Goal: Navigation & Orientation: Find specific page/section

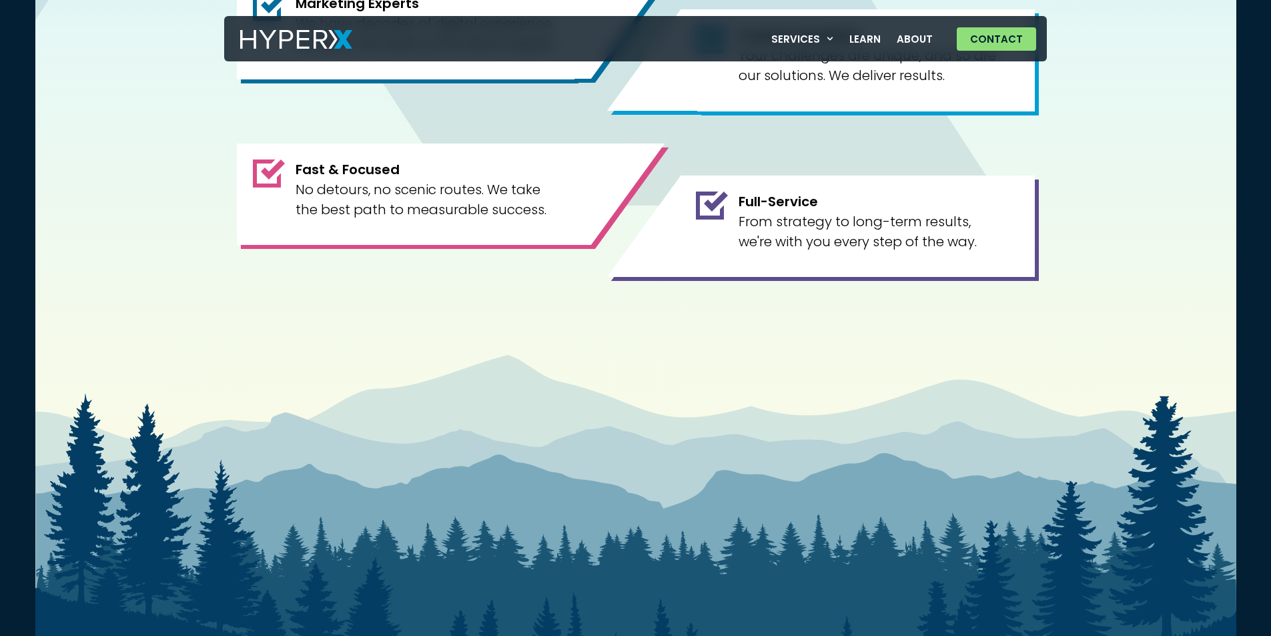
scroll to position [1334, 0]
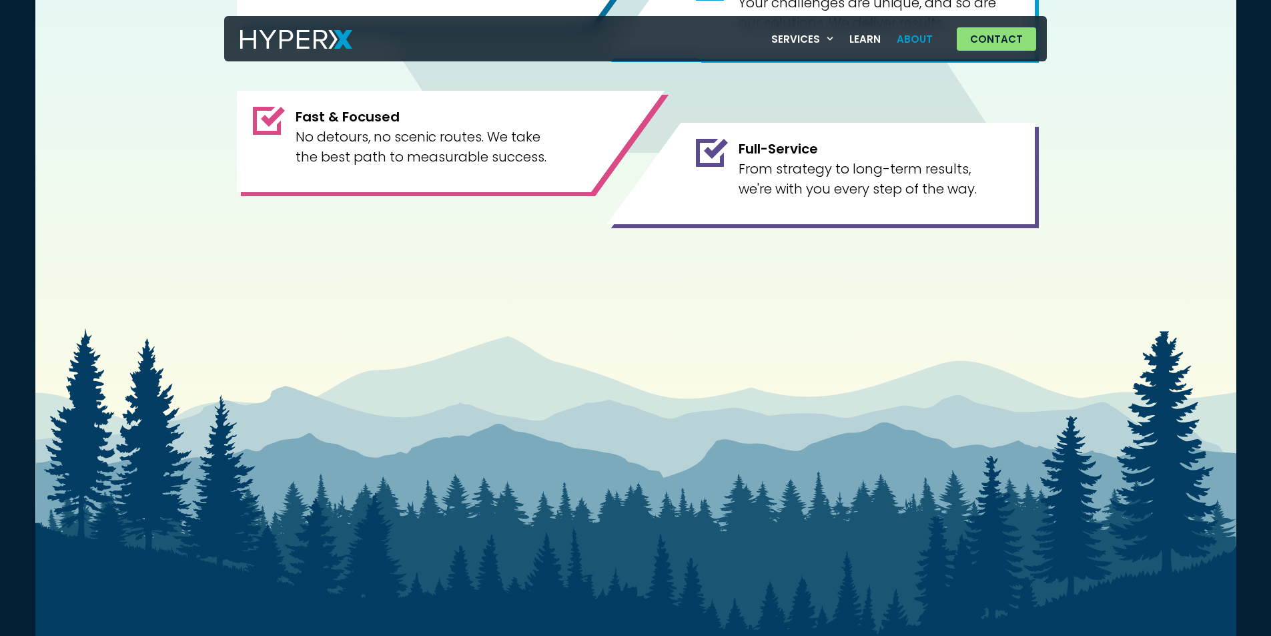
click at [916, 32] on link "About" at bounding box center [915, 38] width 52 height 27
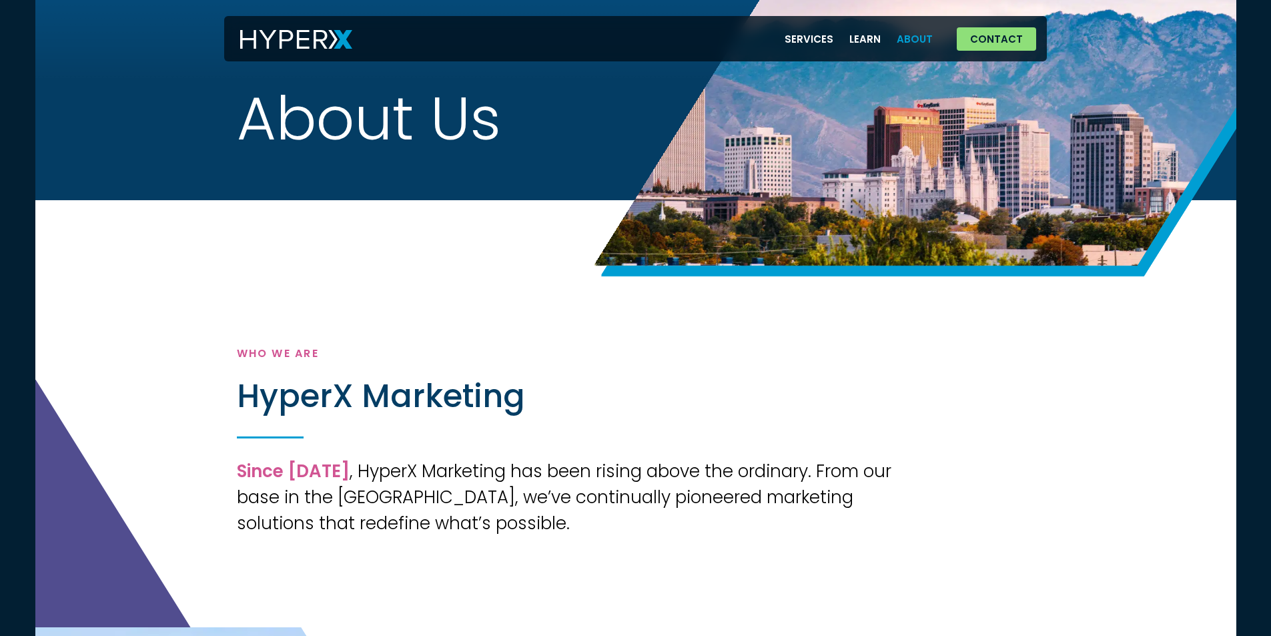
click at [290, 47] on img at bounding box center [296, 39] width 112 height 19
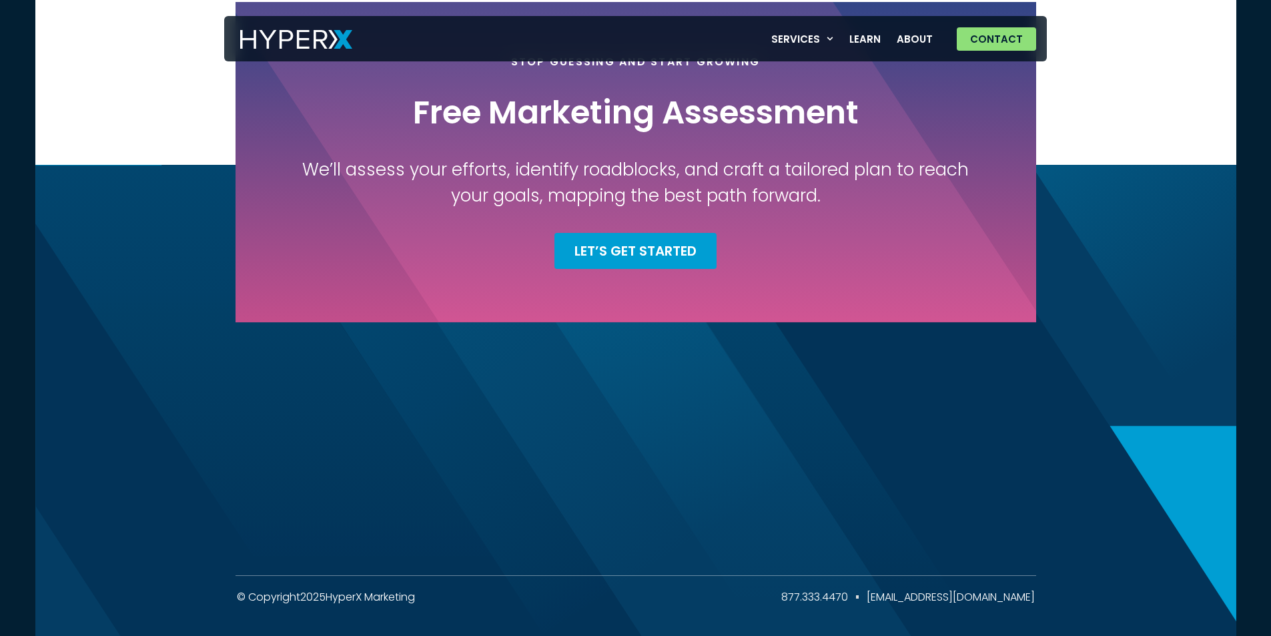
scroll to position [4830, 0]
